Goal: Transaction & Acquisition: Purchase product/service

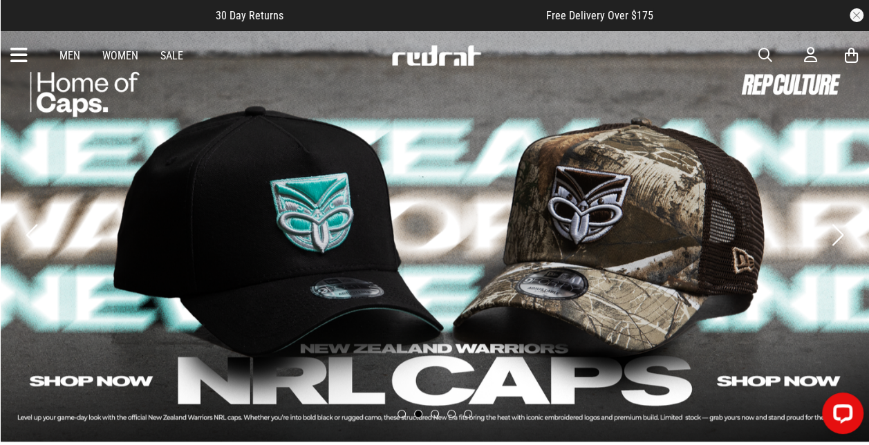
click at [65, 57] on link "Men" at bounding box center [69, 55] width 21 height 13
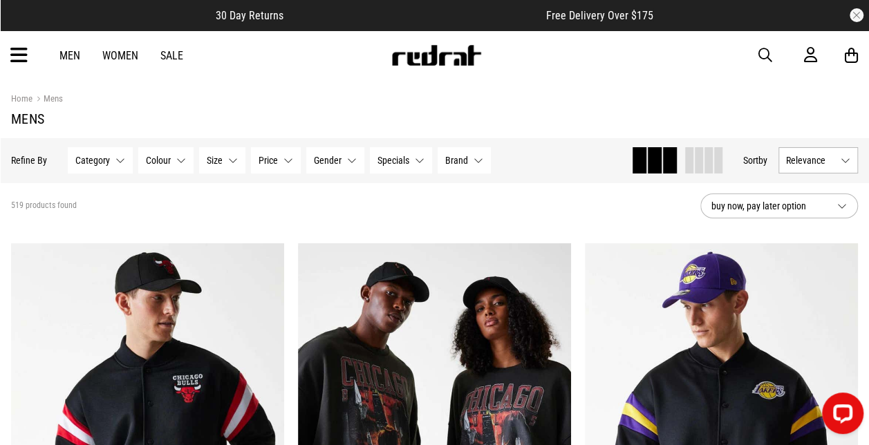
click at [759, 56] on span "button" at bounding box center [765, 55] width 14 height 17
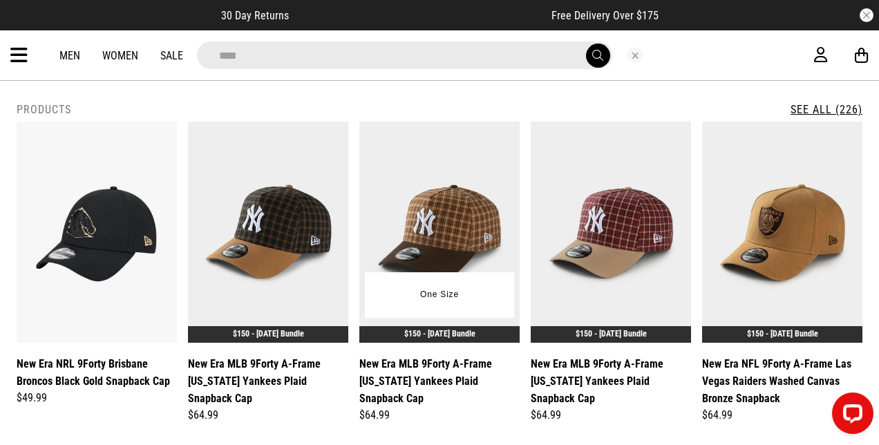
type input "****"
click at [410, 185] on img at bounding box center [439, 232] width 160 height 221
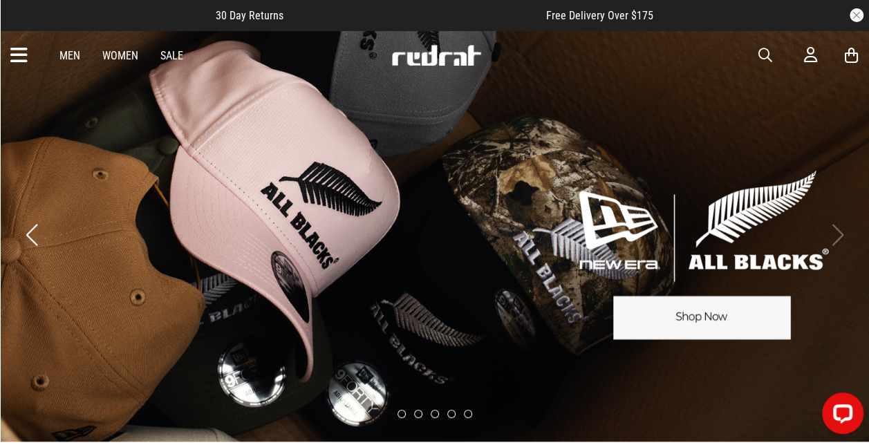
click at [756, 55] on div "Men Women Sale Sign in New Back Footwear Back Mens Back Womens Back Youth & Kid…" at bounding box center [434, 55] width 869 height 50
click at [761, 53] on span "button" at bounding box center [765, 55] width 14 height 17
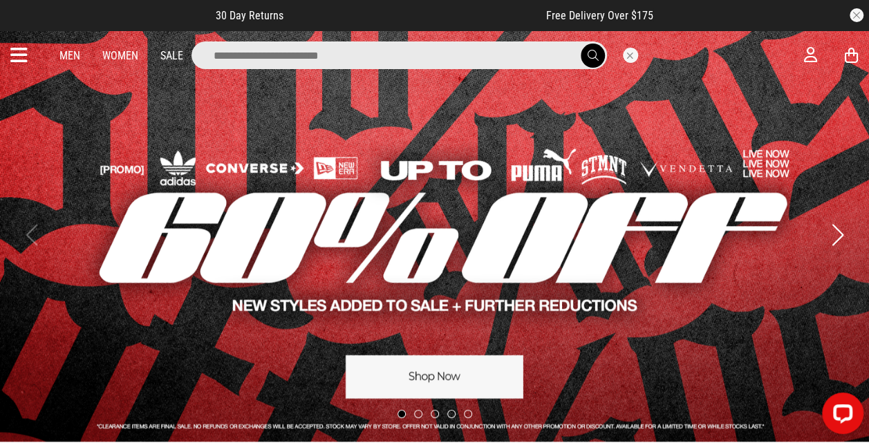
click at [352, 64] on input "search" at bounding box center [398, 55] width 415 height 28
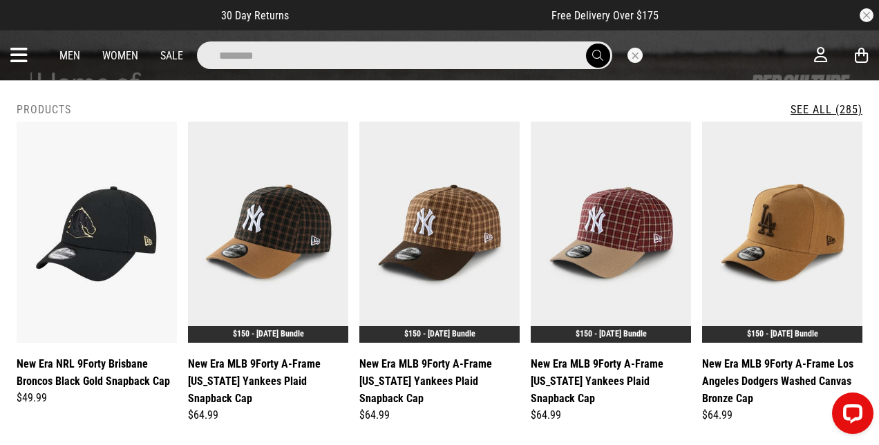
type input "********"
click at [586, 44] on button "submit" at bounding box center [598, 56] width 24 height 24
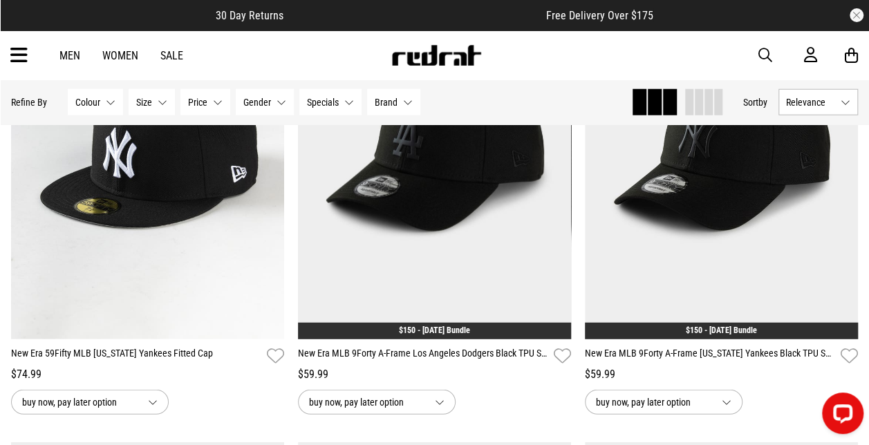
scroll to position [1723, 0]
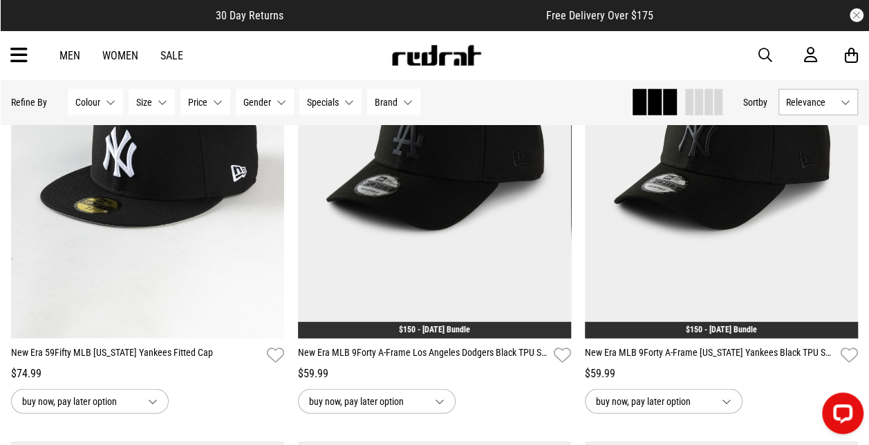
click at [348, 261] on img at bounding box center [434, 147] width 273 height 382
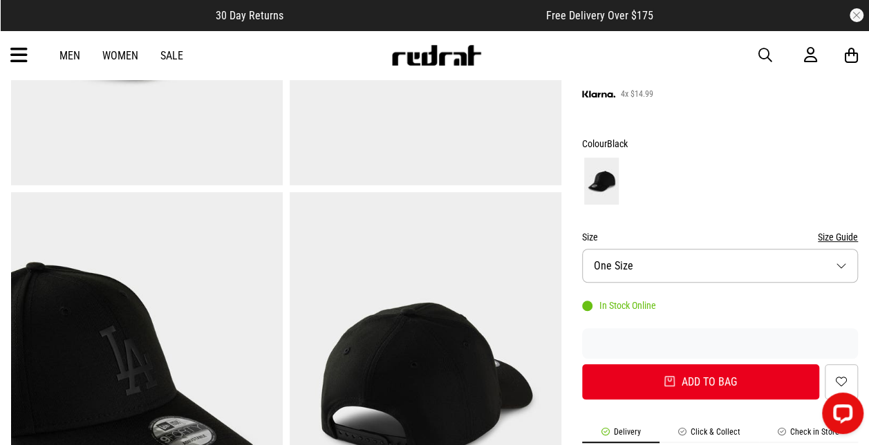
scroll to position [323, 0]
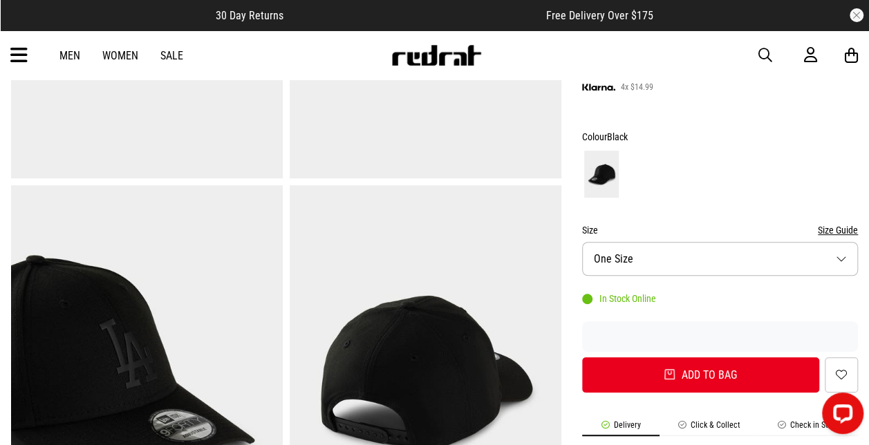
click at [832, 259] on button "Size One Size" at bounding box center [720, 259] width 276 height 34
click at [710, 292] on li "One Size In stock" at bounding box center [720, 292] width 274 height 33
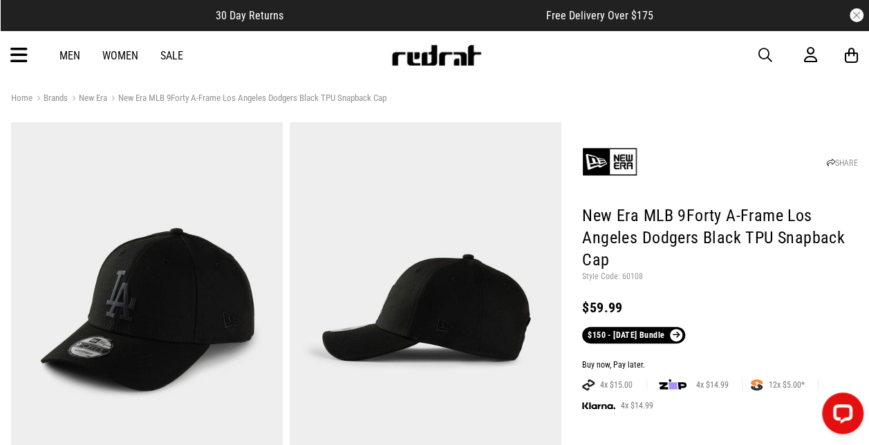
scroll to position [0, 0]
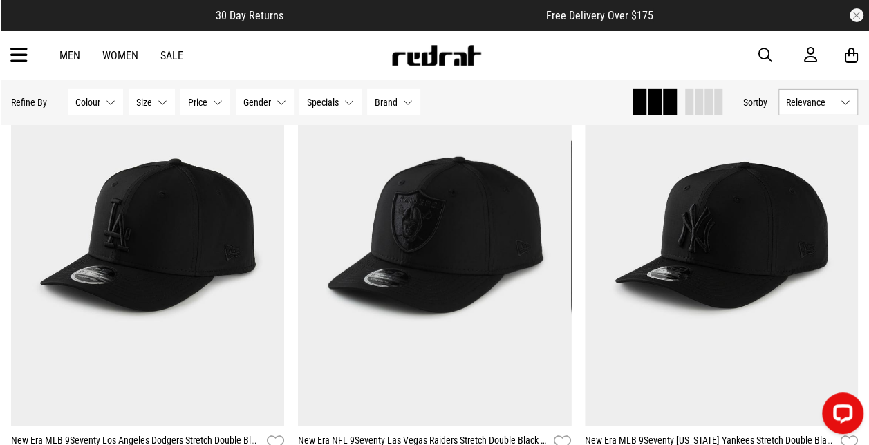
scroll to position [2127, 0]
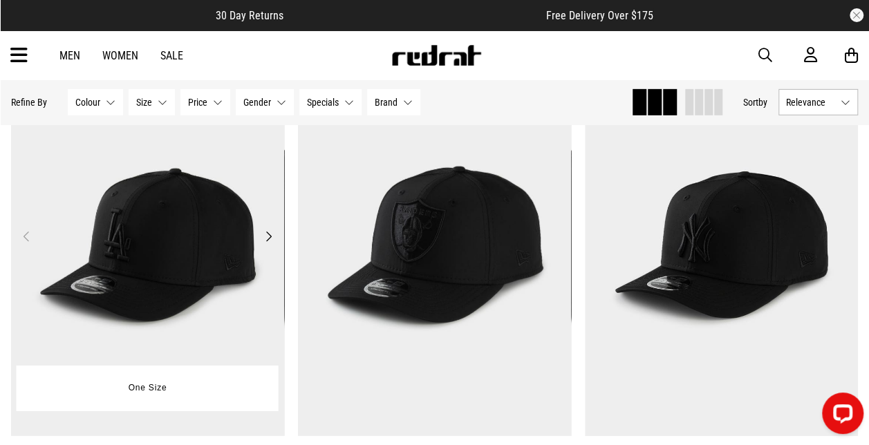
click at [144, 264] on img at bounding box center [147, 245] width 273 height 382
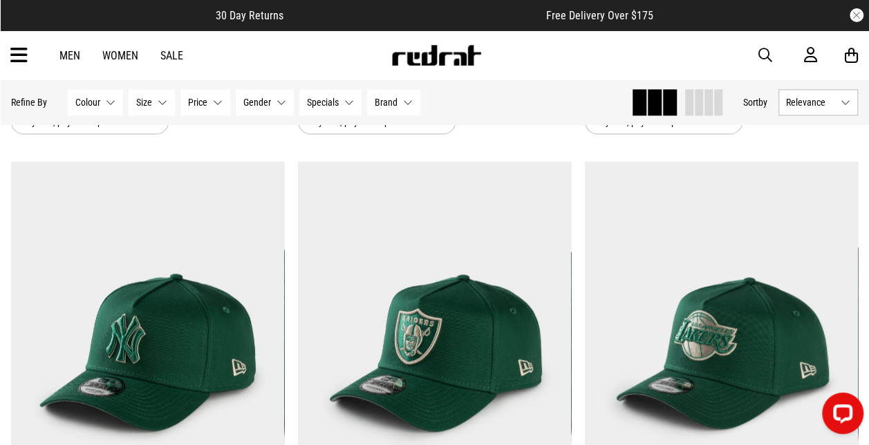
scroll to position [3475, 0]
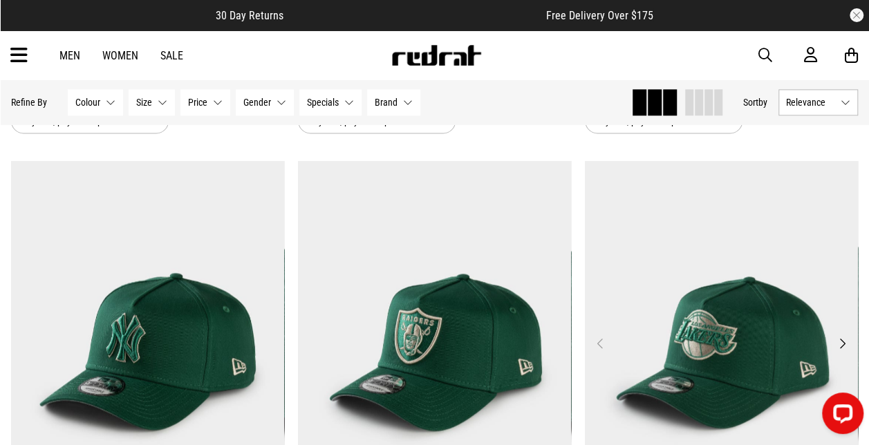
click at [693, 280] on img at bounding box center [721, 352] width 273 height 382
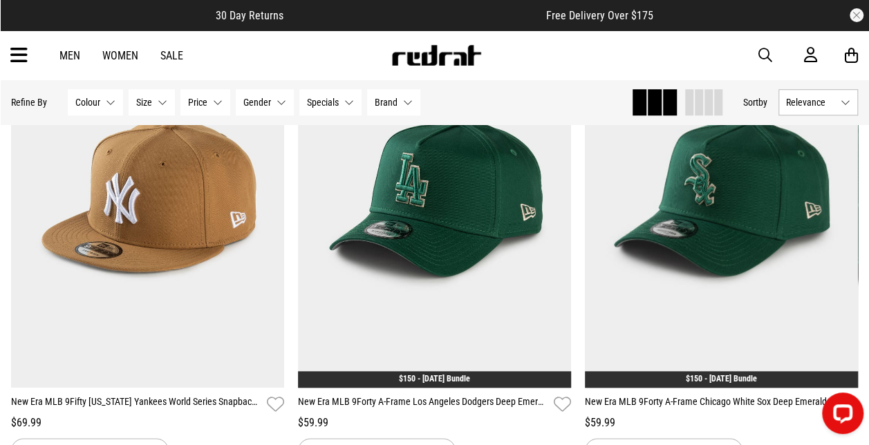
scroll to position [3058, 0]
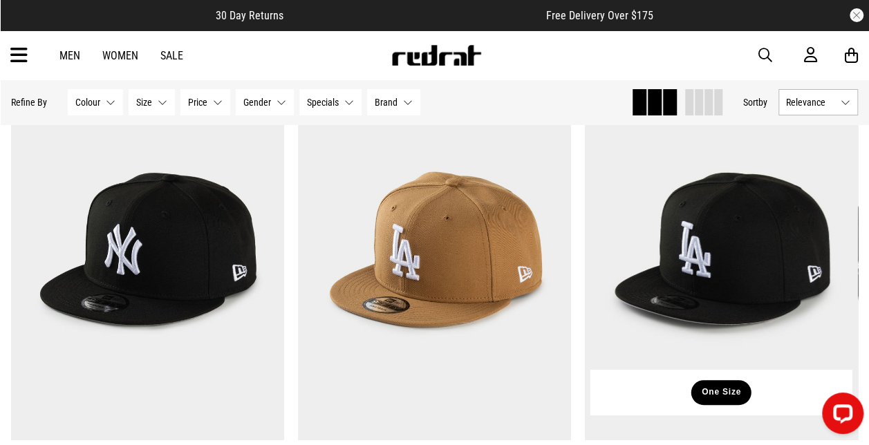
click at [698, 399] on button "One Size" at bounding box center [721, 392] width 60 height 25
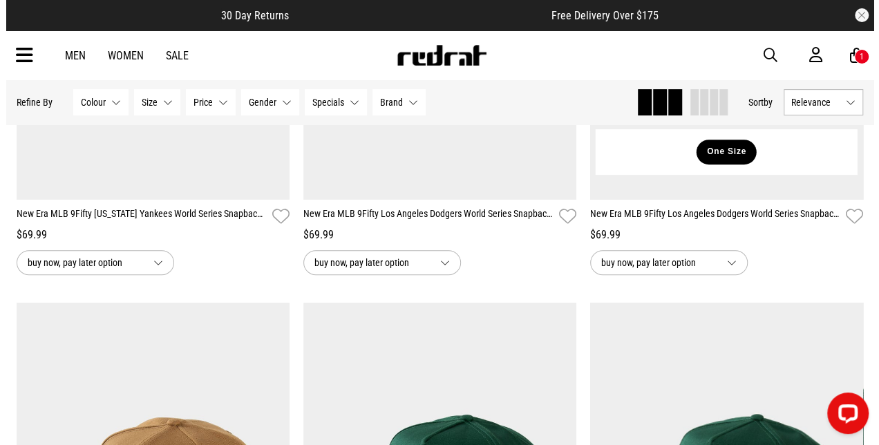
scroll to position [2875, 0]
